Goal: Find specific page/section: Find specific page/section

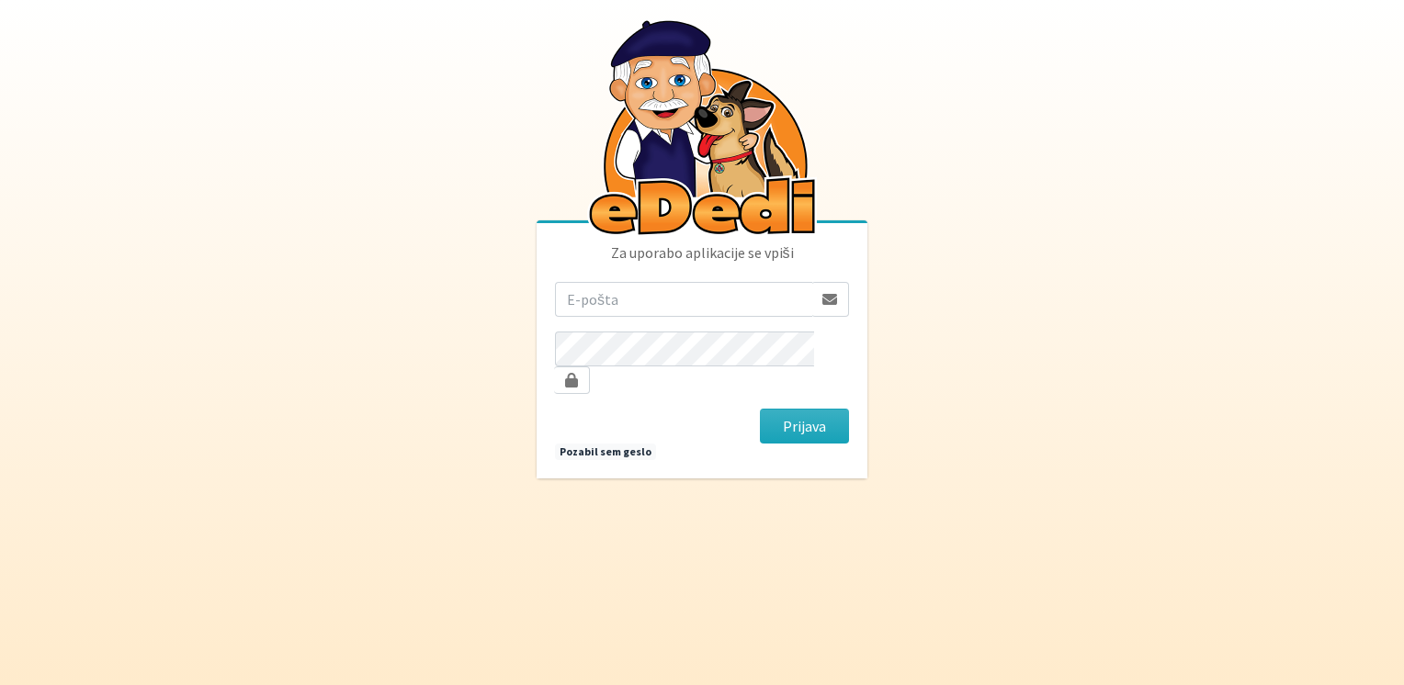
click at [696, 317] on input "email" at bounding box center [683, 299] width 257 height 35
type input "mateja.nolimal@erps.si"
click at [760, 409] on button "Prijava" at bounding box center [804, 426] width 89 height 35
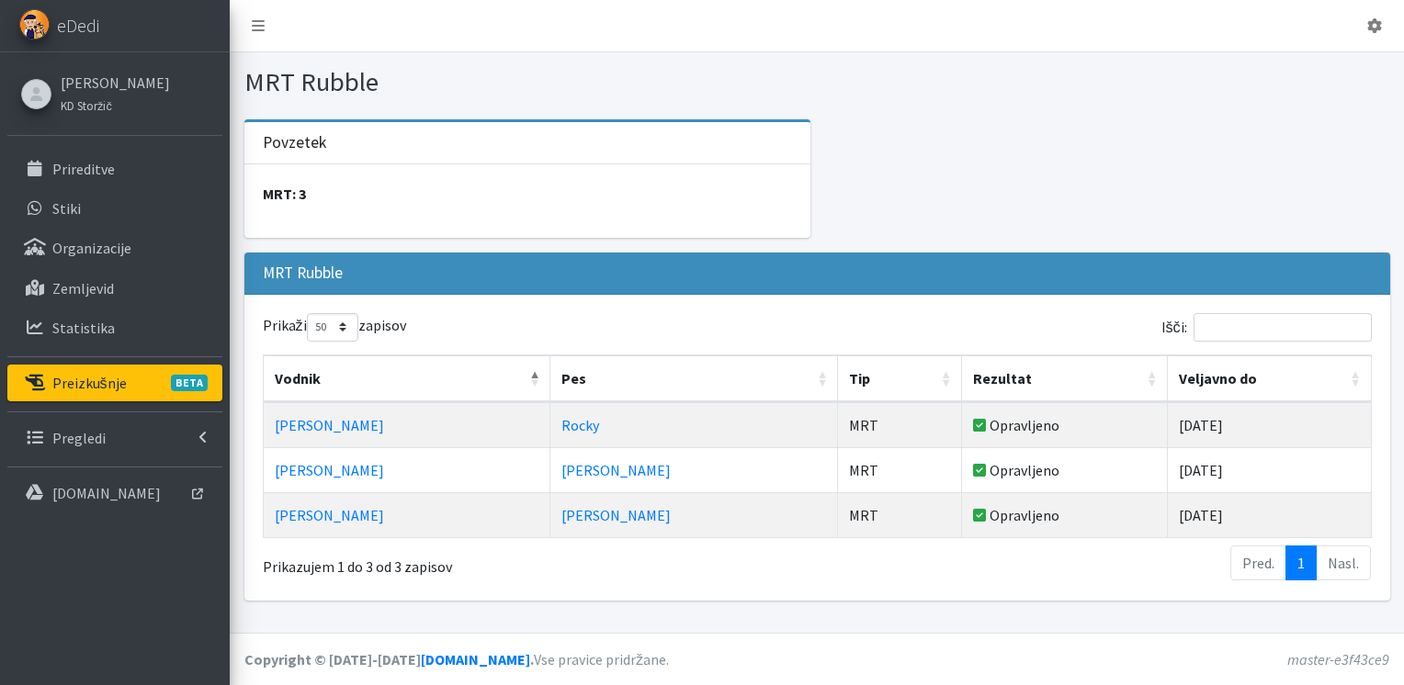
select select "50"
click at [79, 377] on p "Preizkušnje BETA" at bounding box center [89, 383] width 74 height 18
select select "50"
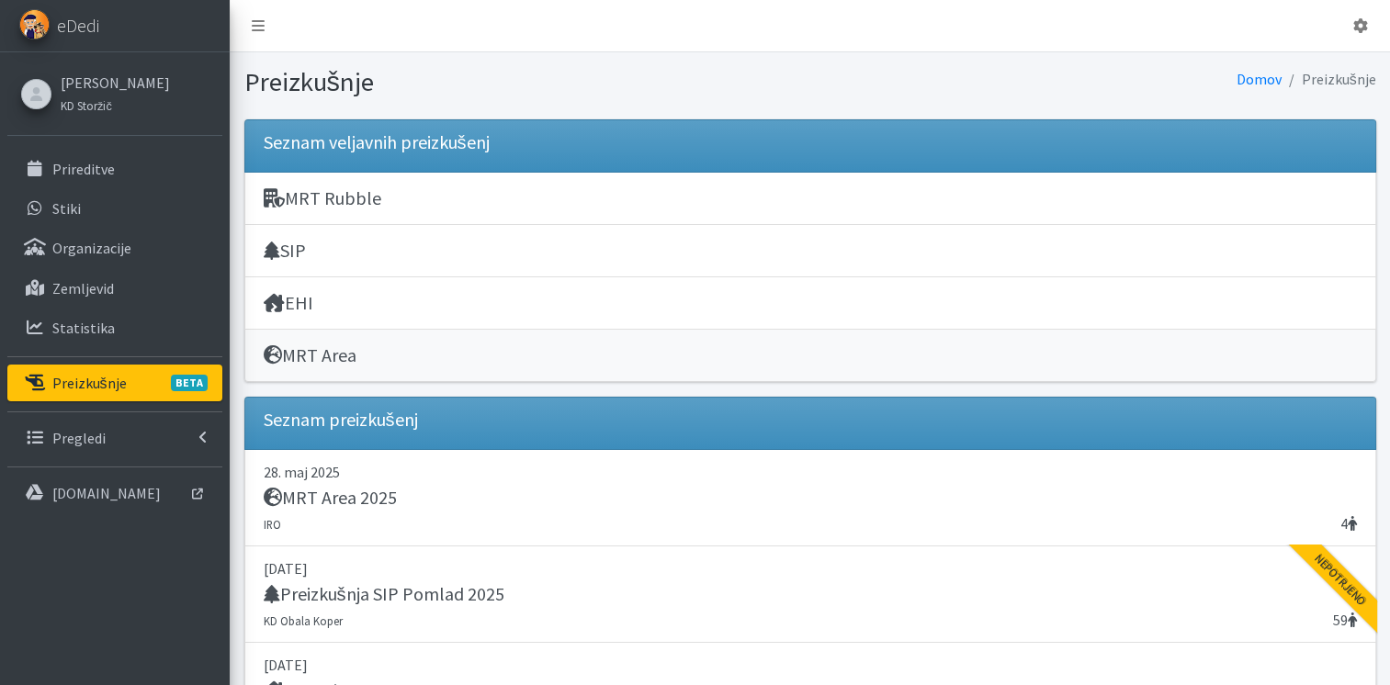
click at [308, 349] on h5 "MRT Area" at bounding box center [310, 355] width 93 height 22
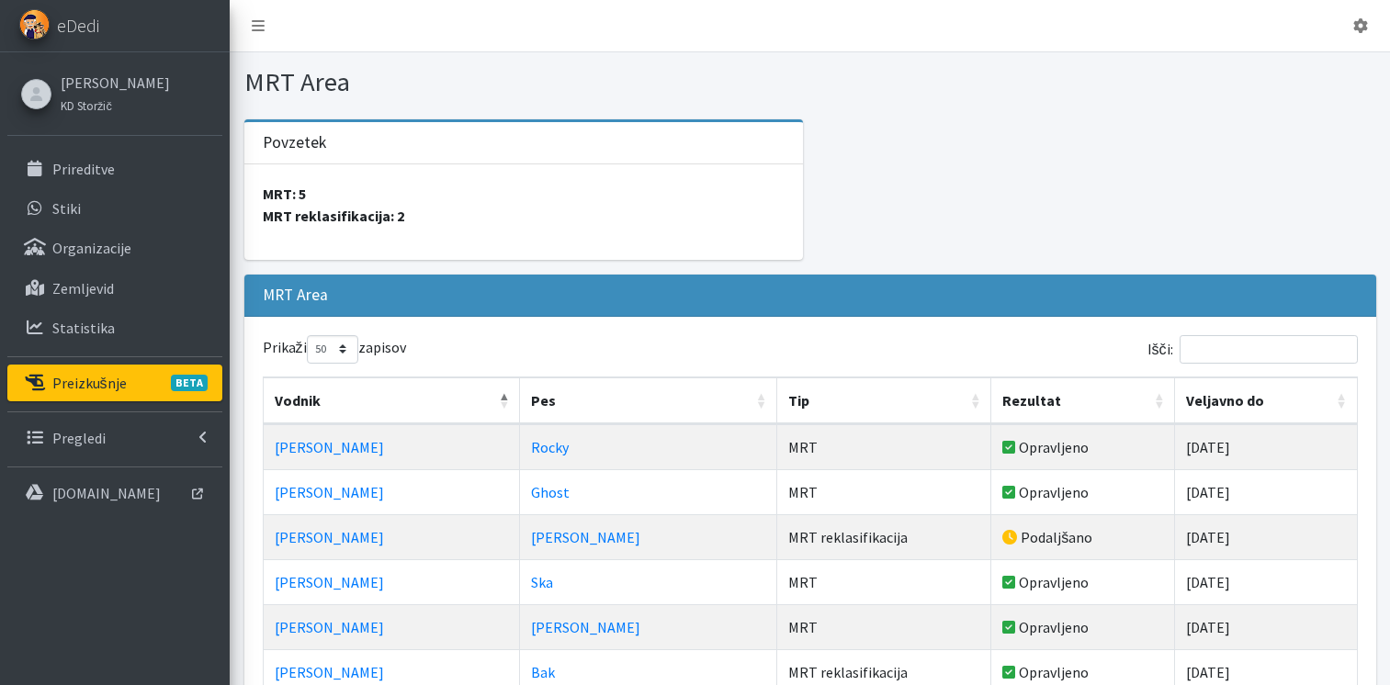
select select "50"
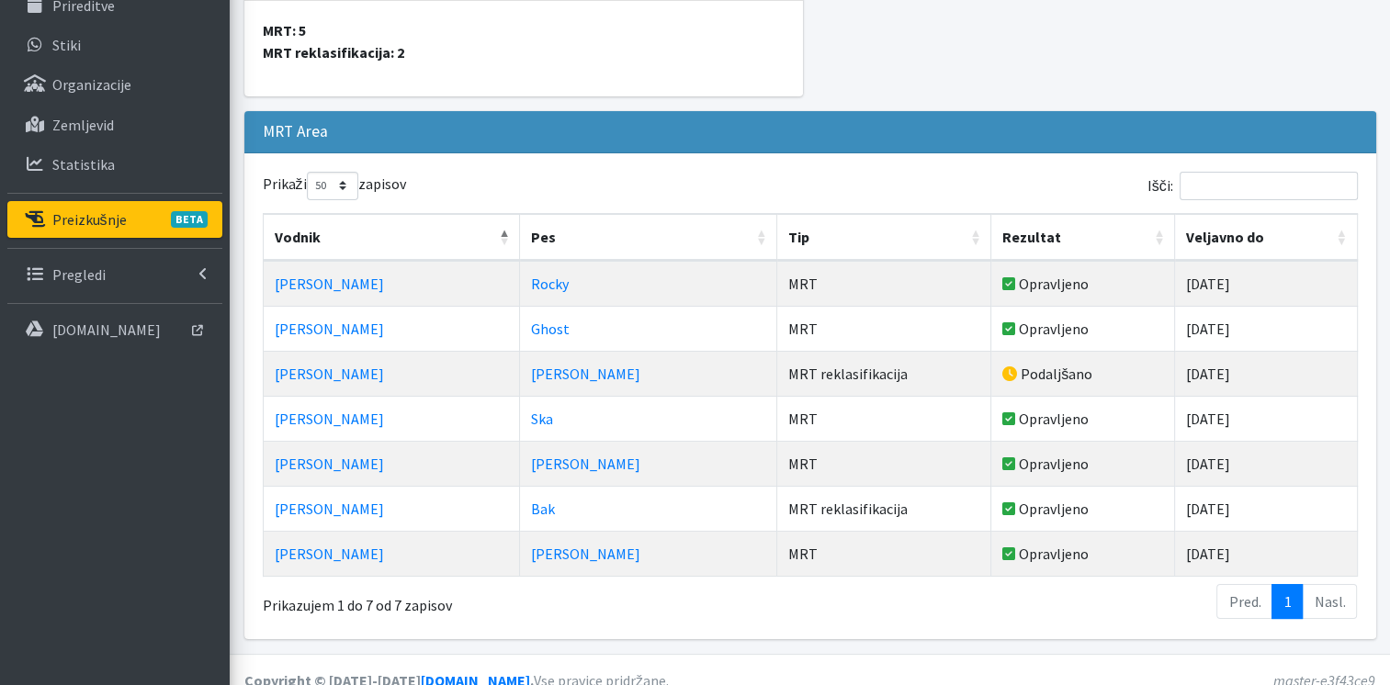
scroll to position [166, 0]
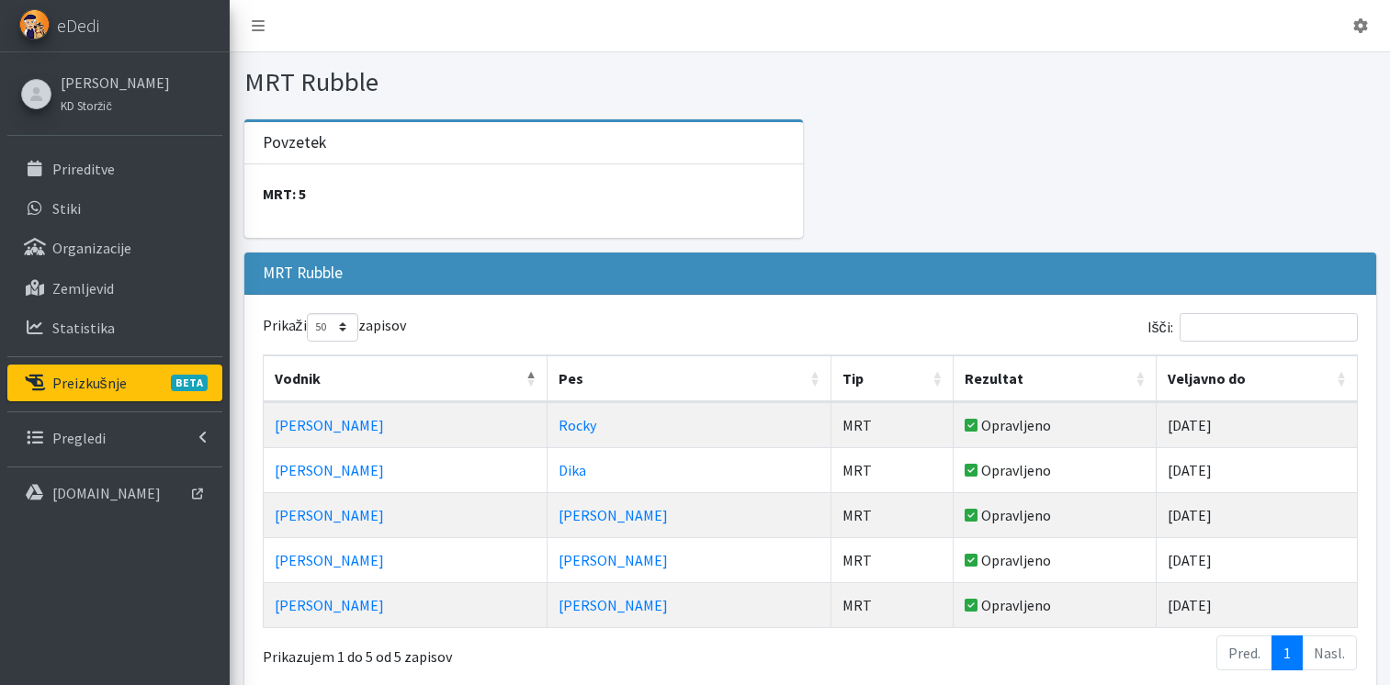
select select "50"
click at [109, 386] on p "Preizkušnje BETA" at bounding box center [89, 383] width 74 height 18
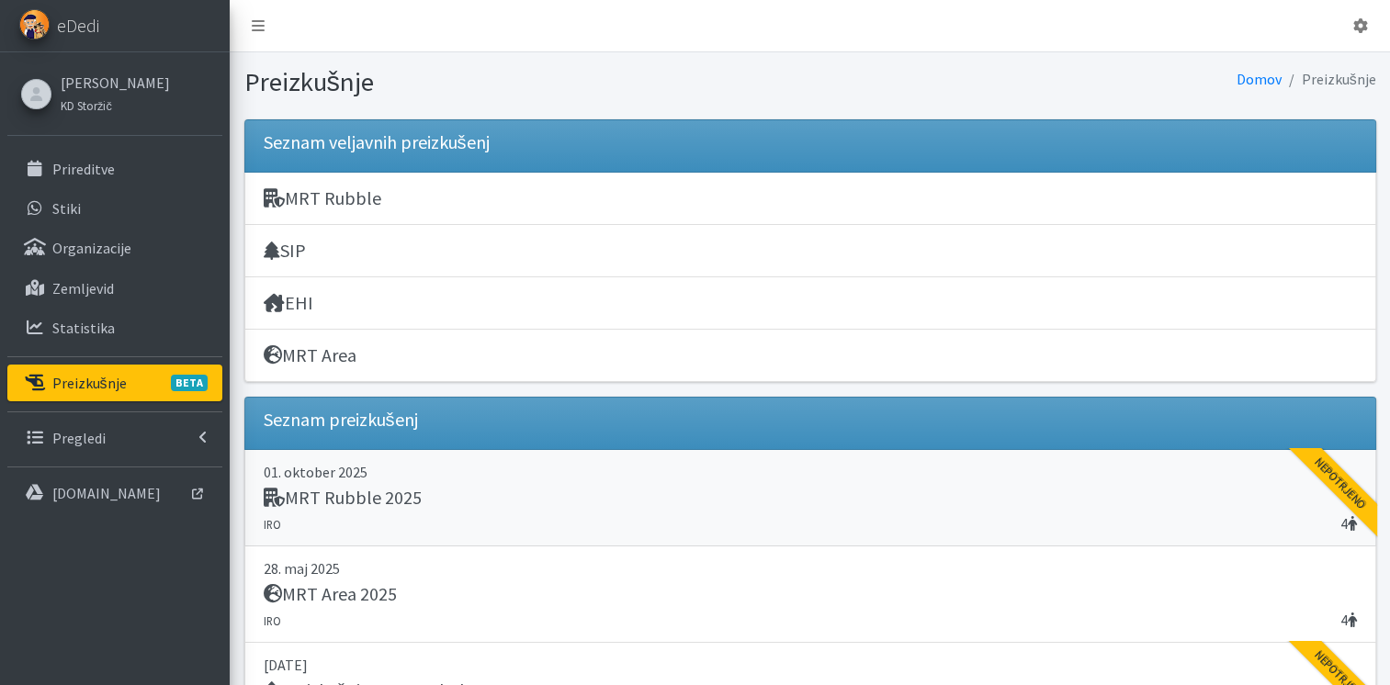
scroll to position [37, 0]
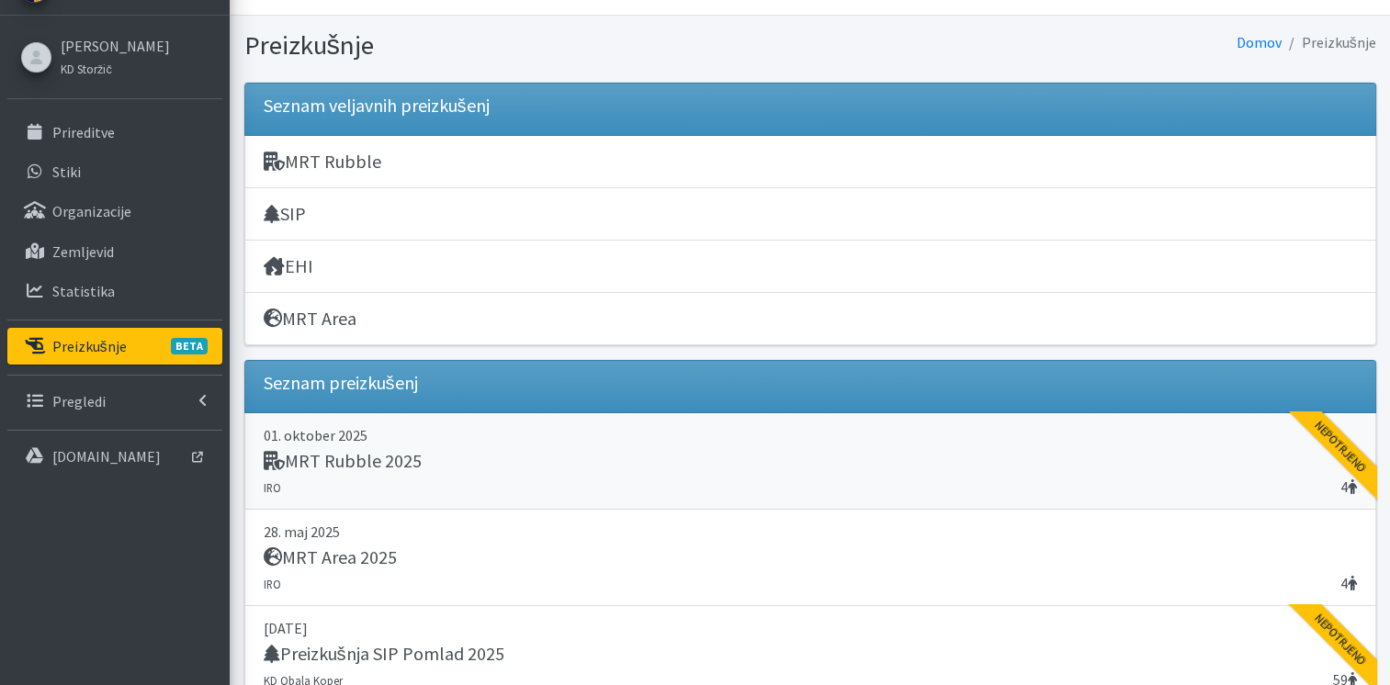
click at [390, 458] on h5 "MRT Rubble 2025" at bounding box center [343, 461] width 158 height 22
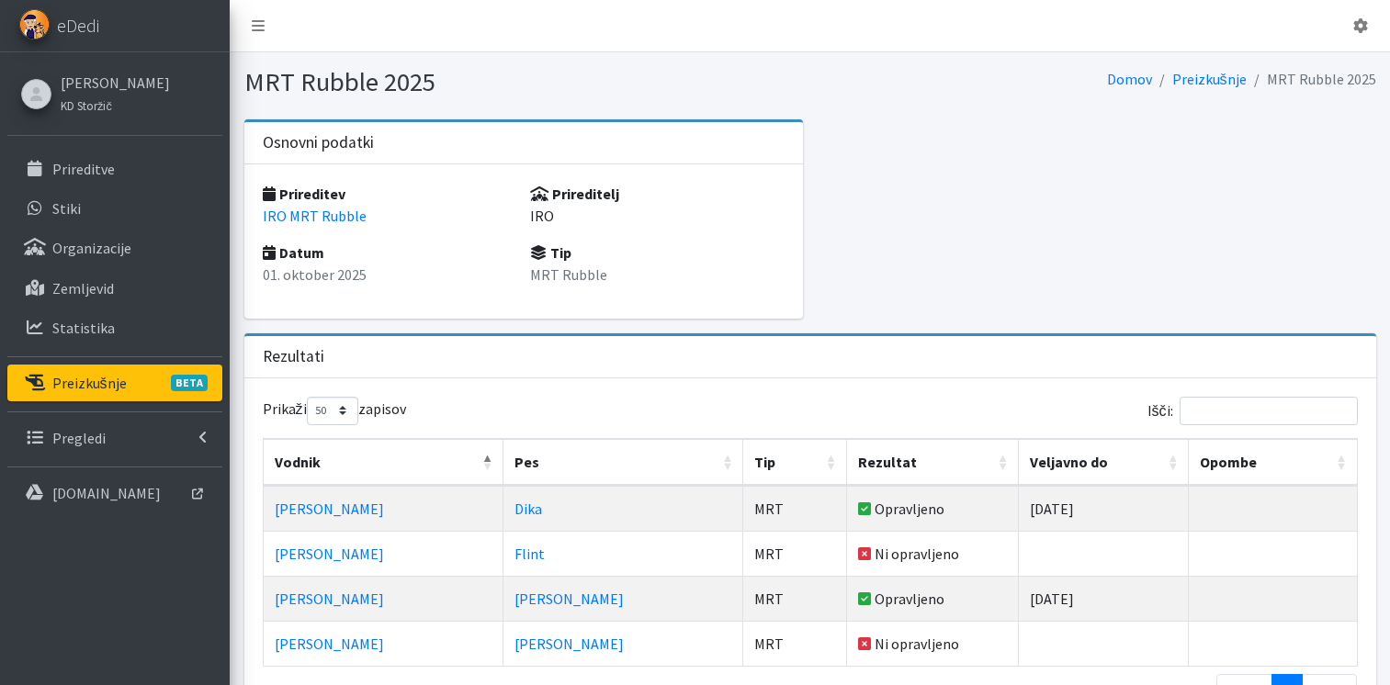
select select "50"
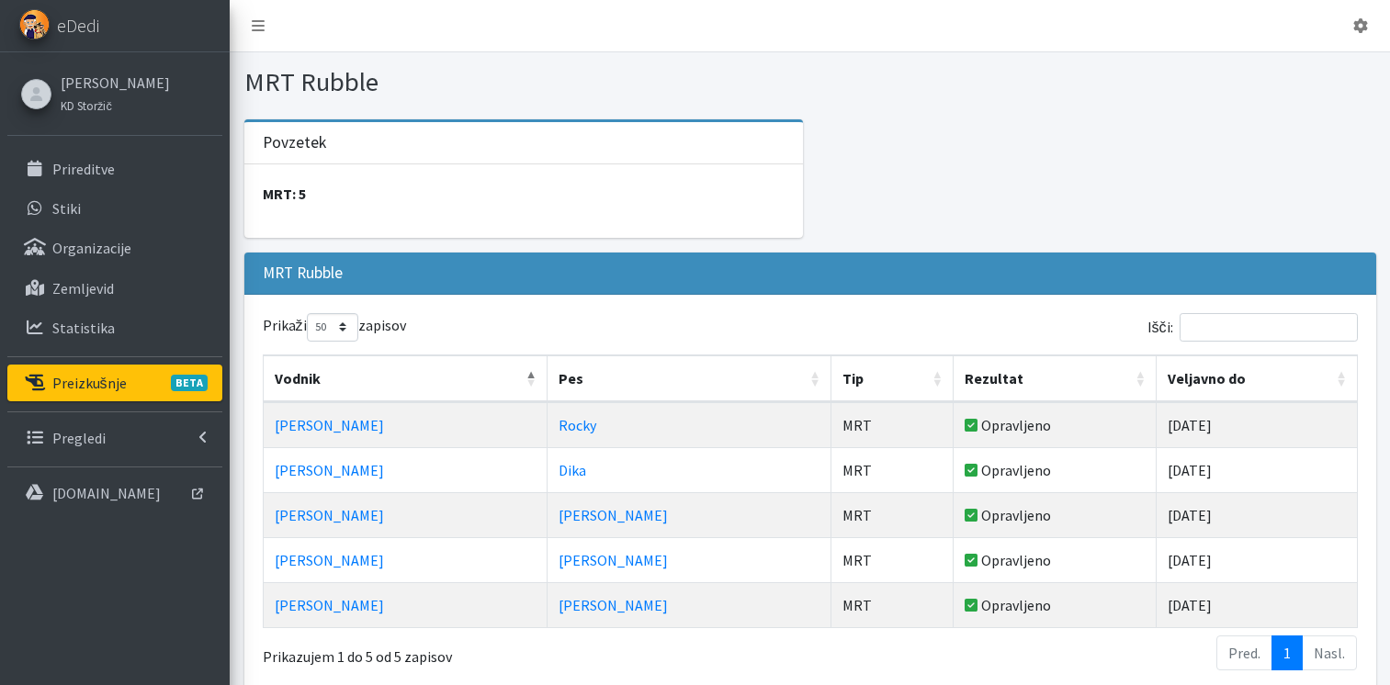
select select "50"
click at [92, 377] on p "Preizkušnje BETA" at bounding box center [89, 383] width 74 height 18
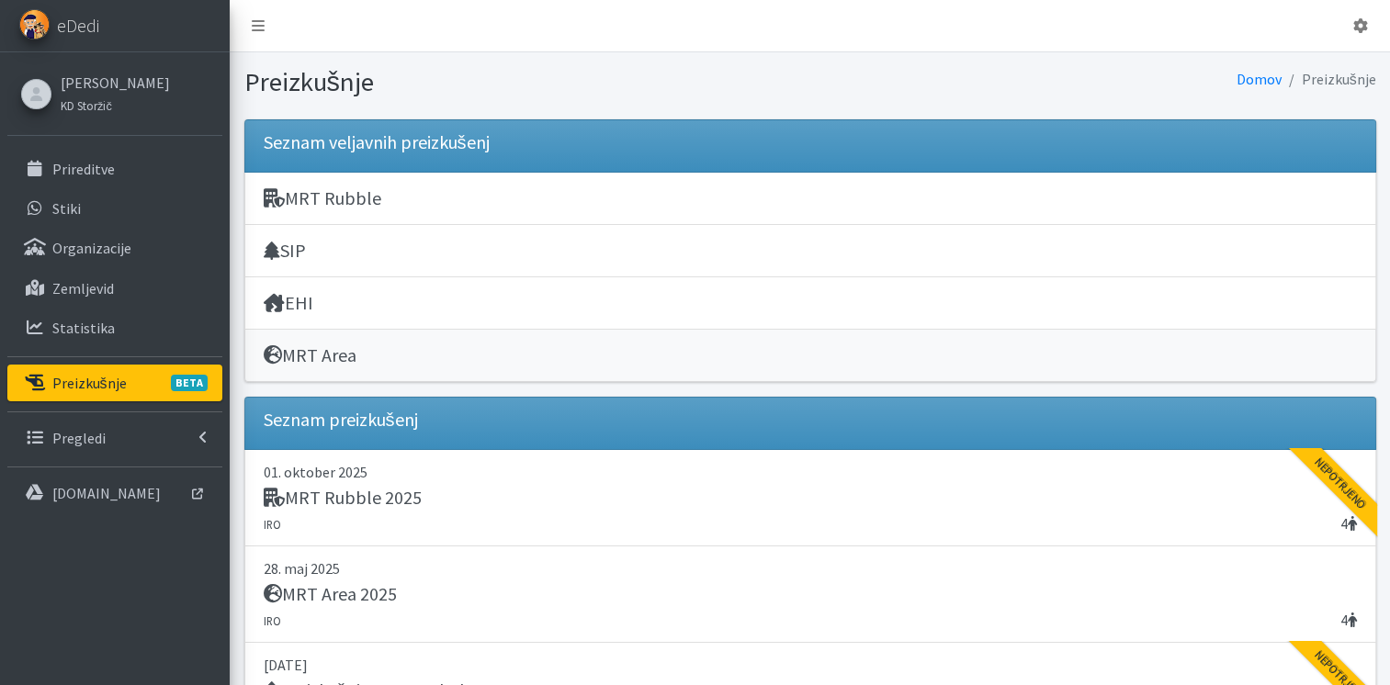
click at [298, 355] on h5 "MRT Area" at bounding box center [310, 355] width 93 height 22
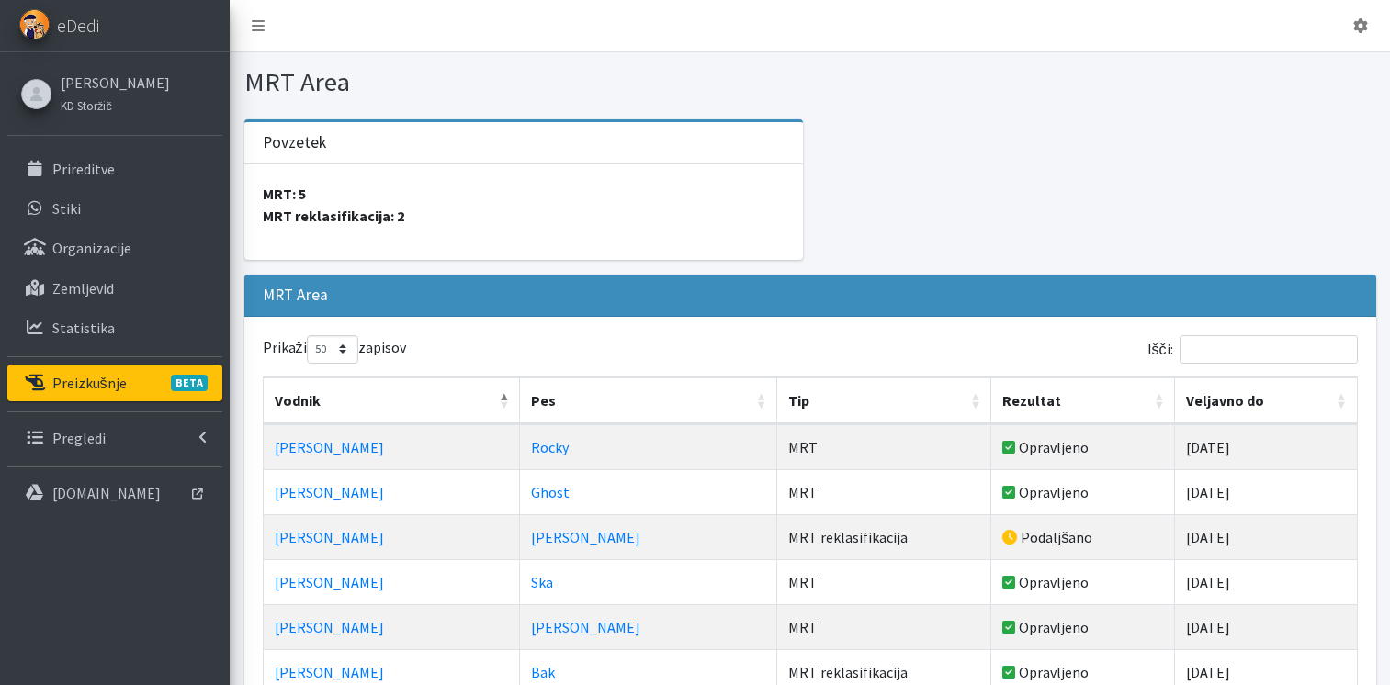
select select "50"
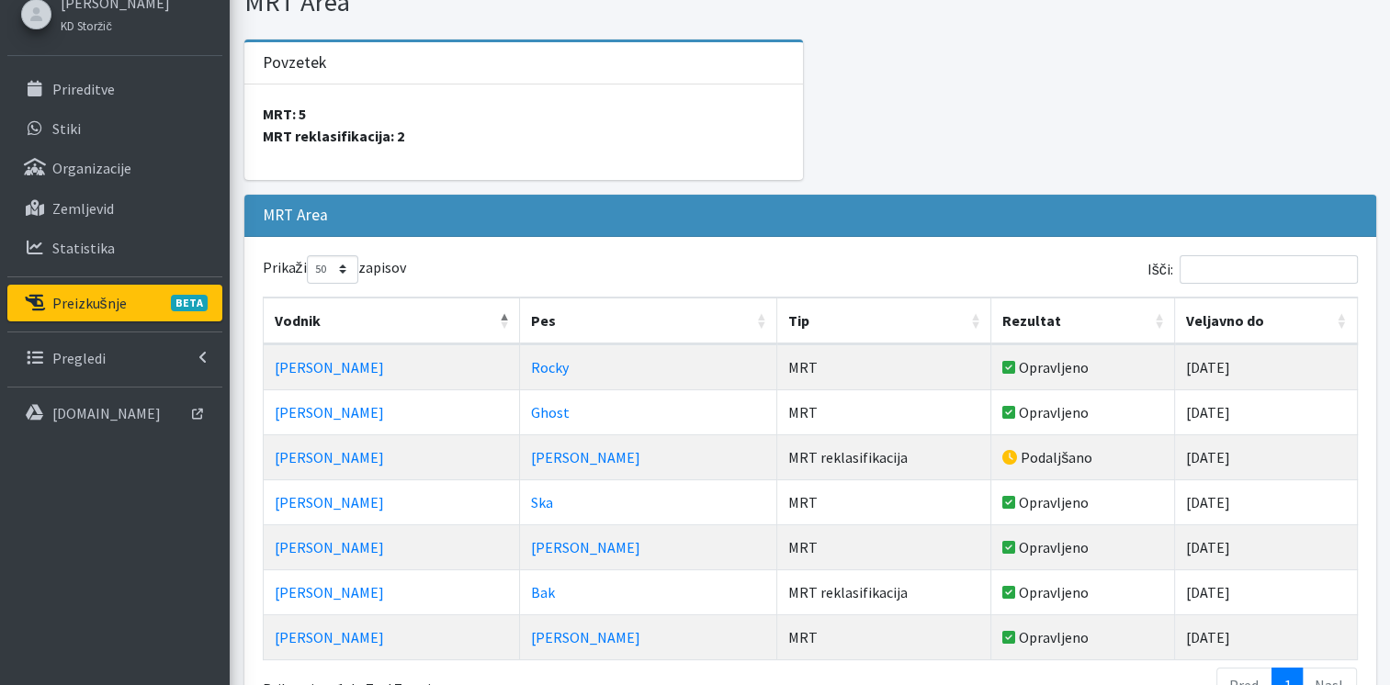
scroll to position [110, 0]
